Goal: Information Seeking & Learning: Learn about a topic

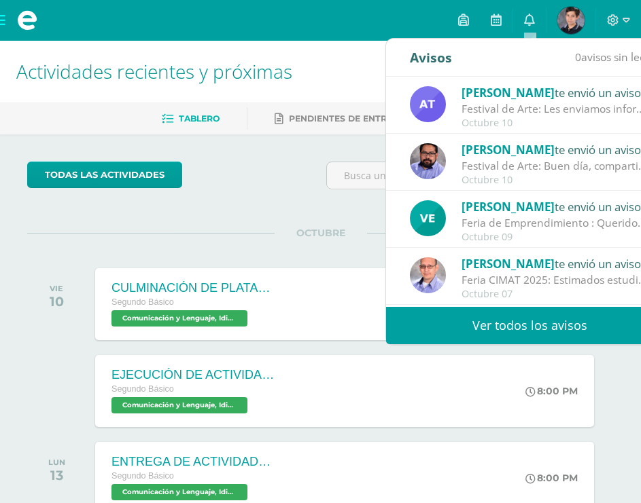
scroll to position [135, 0]
click at [513, 156] on div "Edgar De te envió un aviso" at bounding box center [555, 150] width 189 height 18
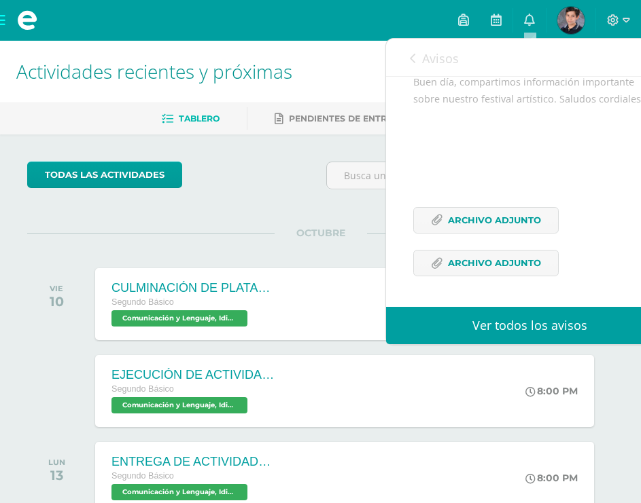
scroll to position [151, 0]
click at [499, 226] on span "Archivo Adjunto" at bounding box center [494, 220] width 93 height 25
click at [484, 224] on span "Archivo Adjunto" at bounding box center [494, 220] width 93 height 25
click at [463, 261] on span "Archivo Adjunto" at bounding box center [494, 263] width 93 height 25
click at [409, 57] on div "Avisos 2 avisos sin leer Avisos" at bounding box center [529, 58] width 287 height 38
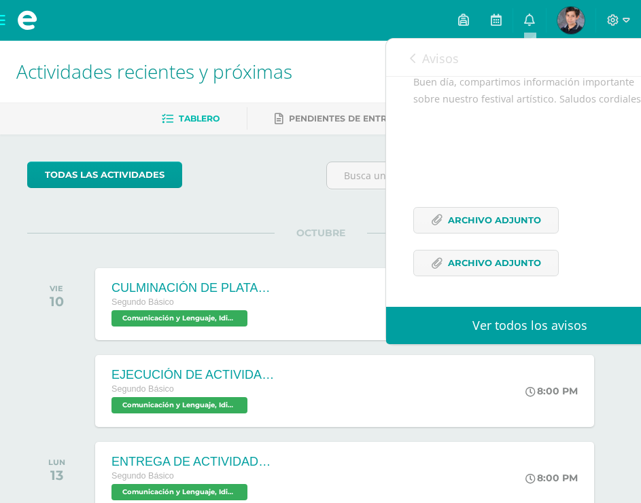
click at [289, 187] on div "todas las Actividades" at bounding box center [171, 181] width 299 height 39
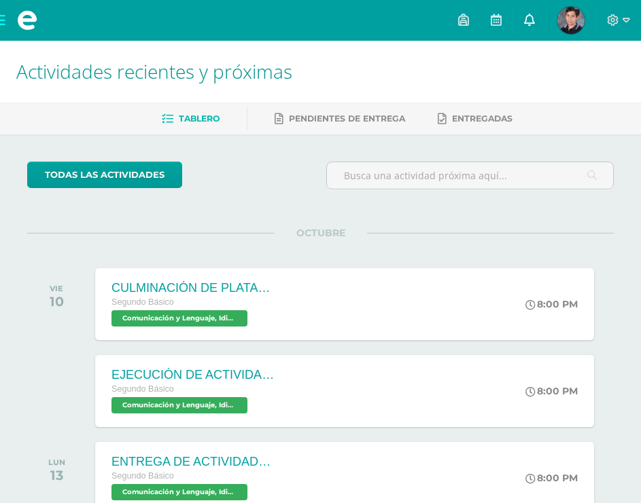
click at [531, 16] on icon at bounding box center [529, 20] width 11 height 12
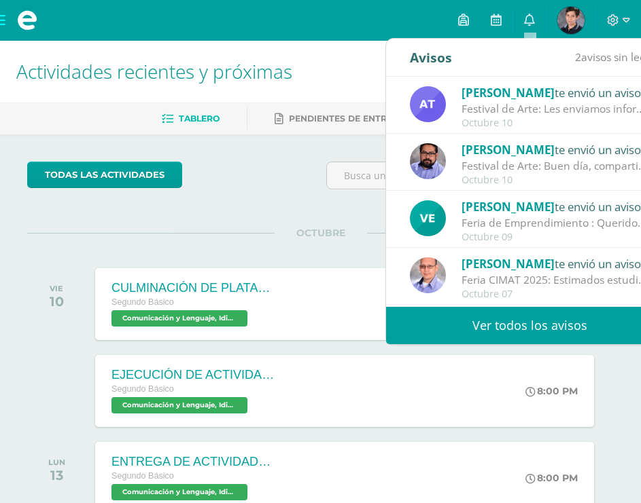
click at [499, 113] on div "Festival de Arte: Les enviamos información importante para el festival de Arte" at bounding box center [555, 109] width 189 height 16
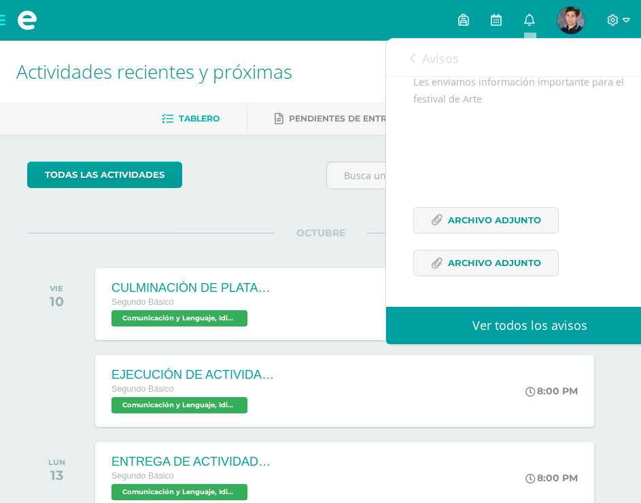
click at [417, 63] on link "Avisos" at bounding box center [434, 58] width 49 height 39
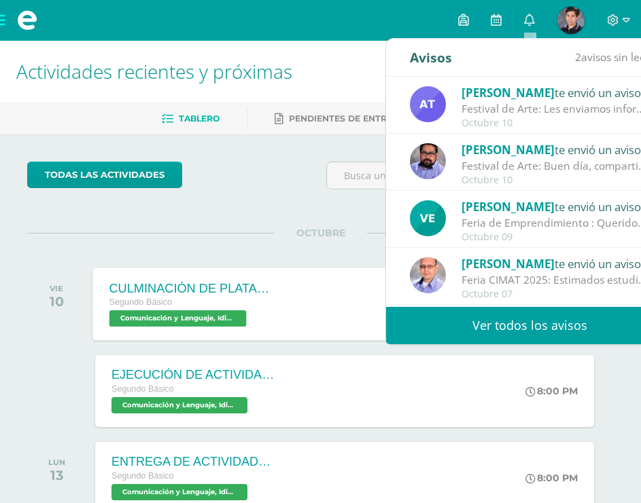
click at [292, 320] on div "CULMINACIÓN DE PLATAFORMA PROGRENTIS Segundo Básico Comunicación y Lenguaje, Id…" at bounding box center [344, 304] width 503 height 73
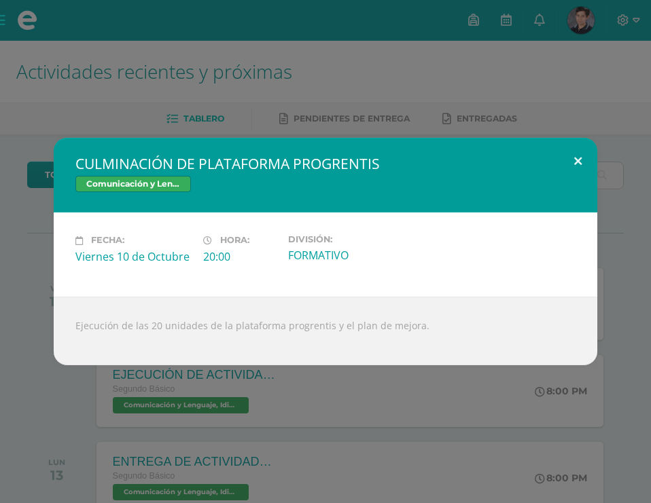
click at [577, 158] on button at bounding box center [577, 161] width 39 height 46
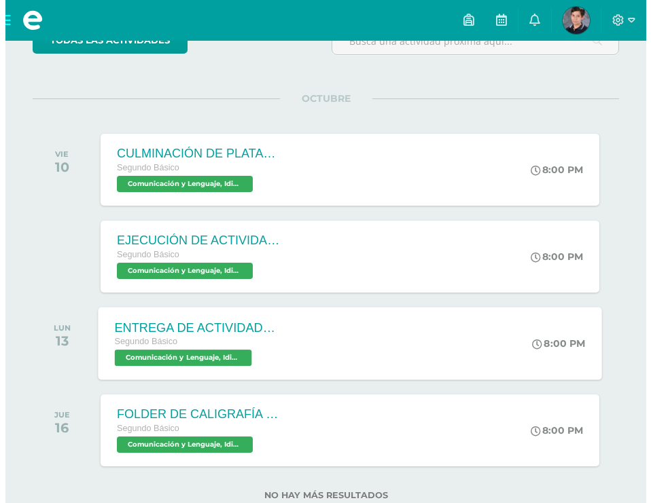
scroll to position [136, 0]
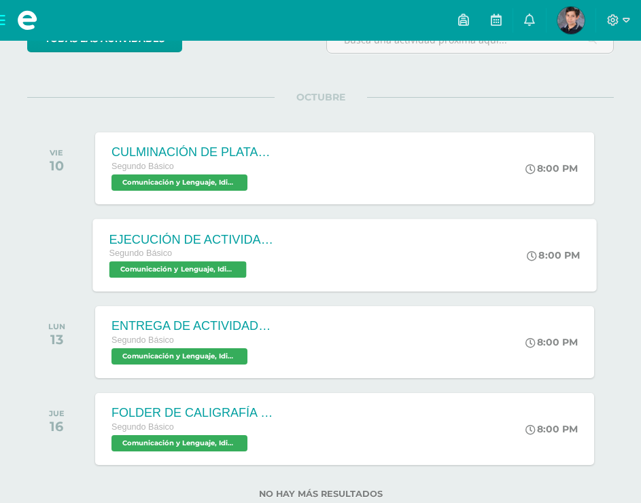
click at [183, 266] on span "Comunicación y Lenguaje, Idioma Español 'C'" at bounding box center [177, 270] width 137 height 16
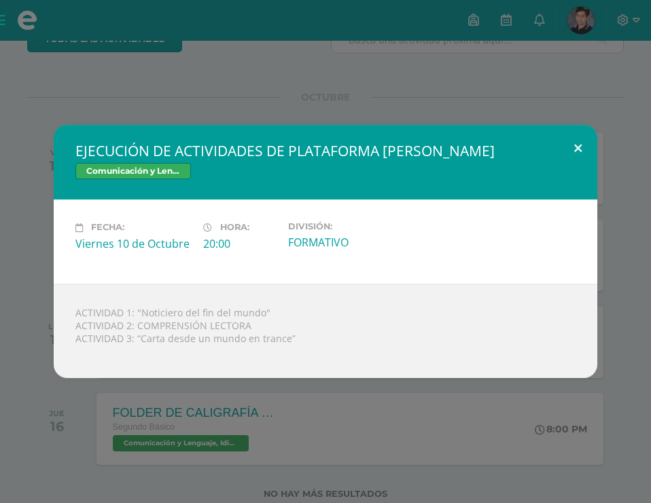
click at [576, 141] on button at bounding box center [577, 148] width 39 height 46
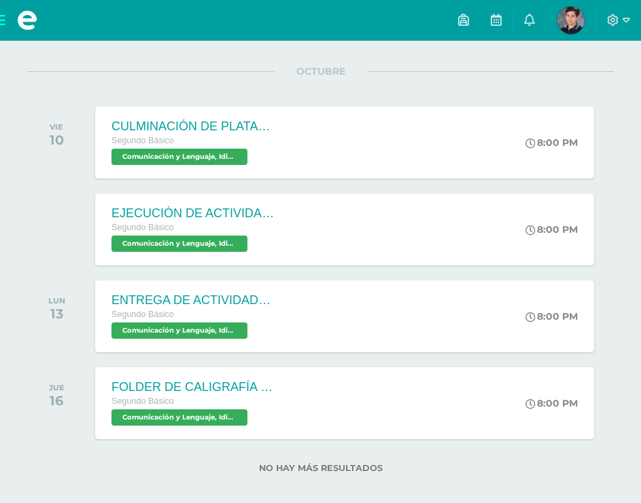
scroll to position [175, 0]
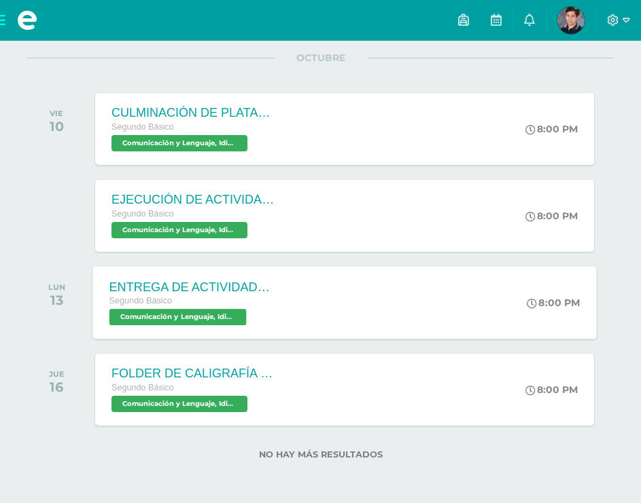
click at [164, 313] on span "Comunicación y Lenguaje, Idioma Español 'C'" at bounding box center [177, 317] width 137 height 16
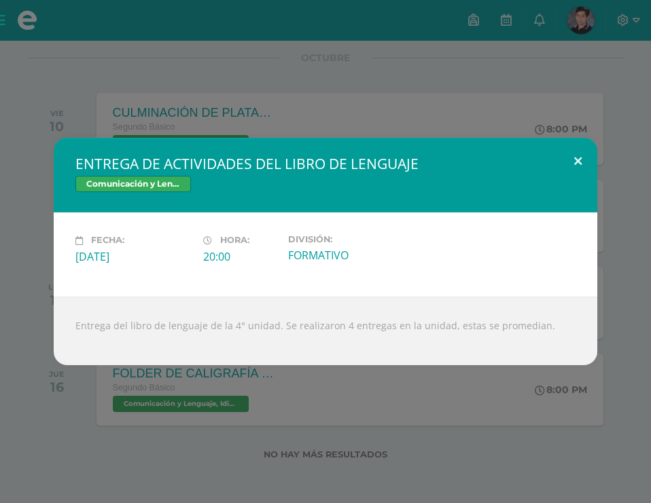
click at [586, 158] on button at bounding box center [577, 161] width 39 height 46
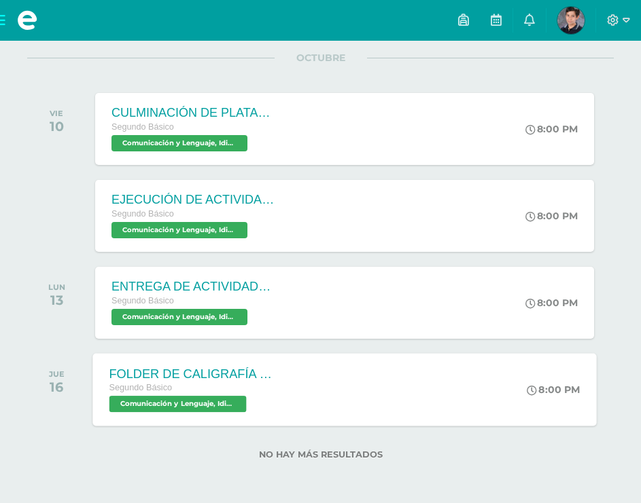
click at [175, 407] on span "Comunicación y Lenguaje, Idioma Español 'C'" at bounding box center [177, 404] width 137 height 16
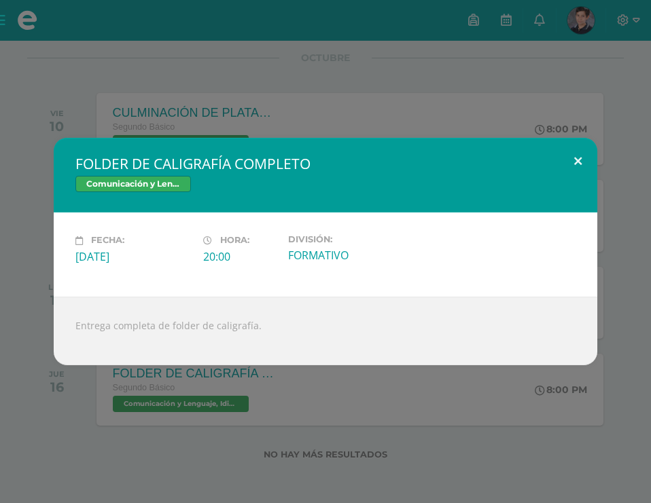
click at [577, 160] on button at bounding box center [577, 161] width 39 height 46
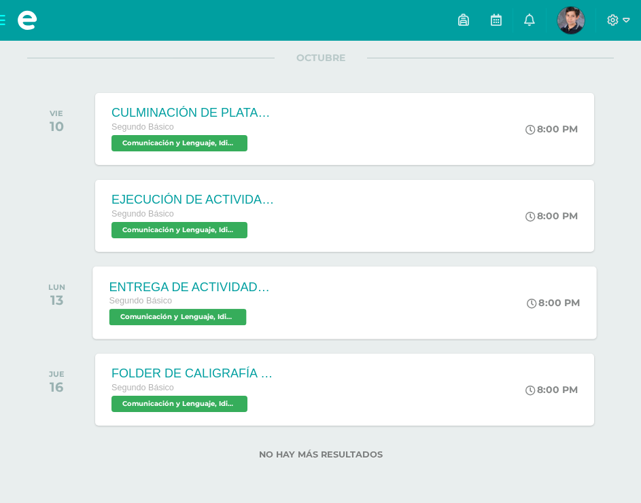
click at [203, 319] on span "Comunicación y Lenguaje, Idioma Español 'C'" at bounding box center [177, 317] width 137 height 16
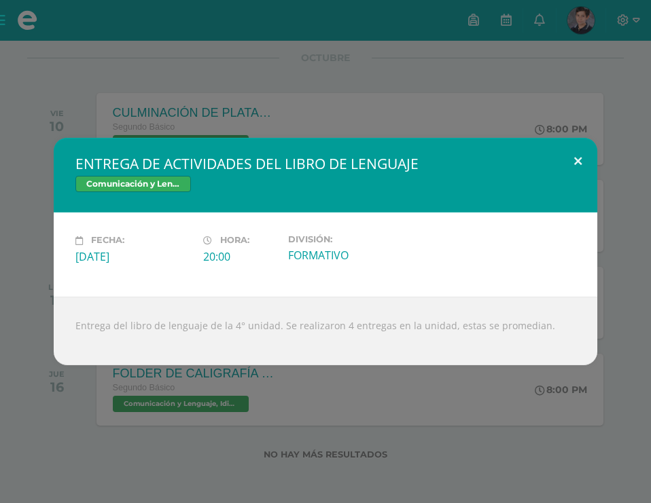
click at [582, 162] on button at bounding box center [577, 161] width 39 height 46
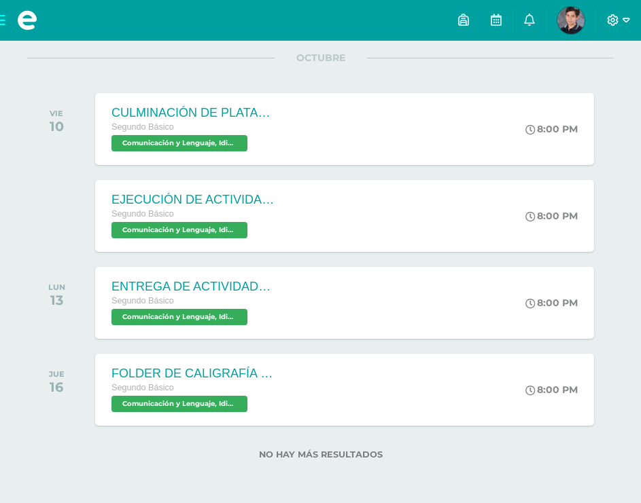
click at [625, 20] on icon at bounding box center [625, 20] width 7 height 12
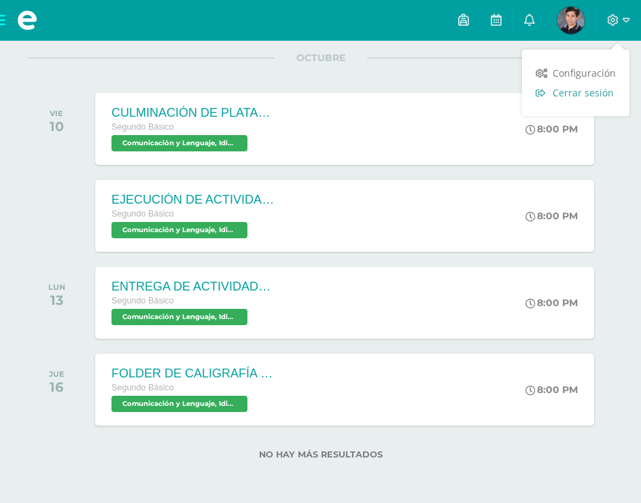
click at [573, 95] on span "Cerrar sesión" at bounding box center [582, 92] width 61 height 13
